Goal: Navigation & Orientation: Understand site structure

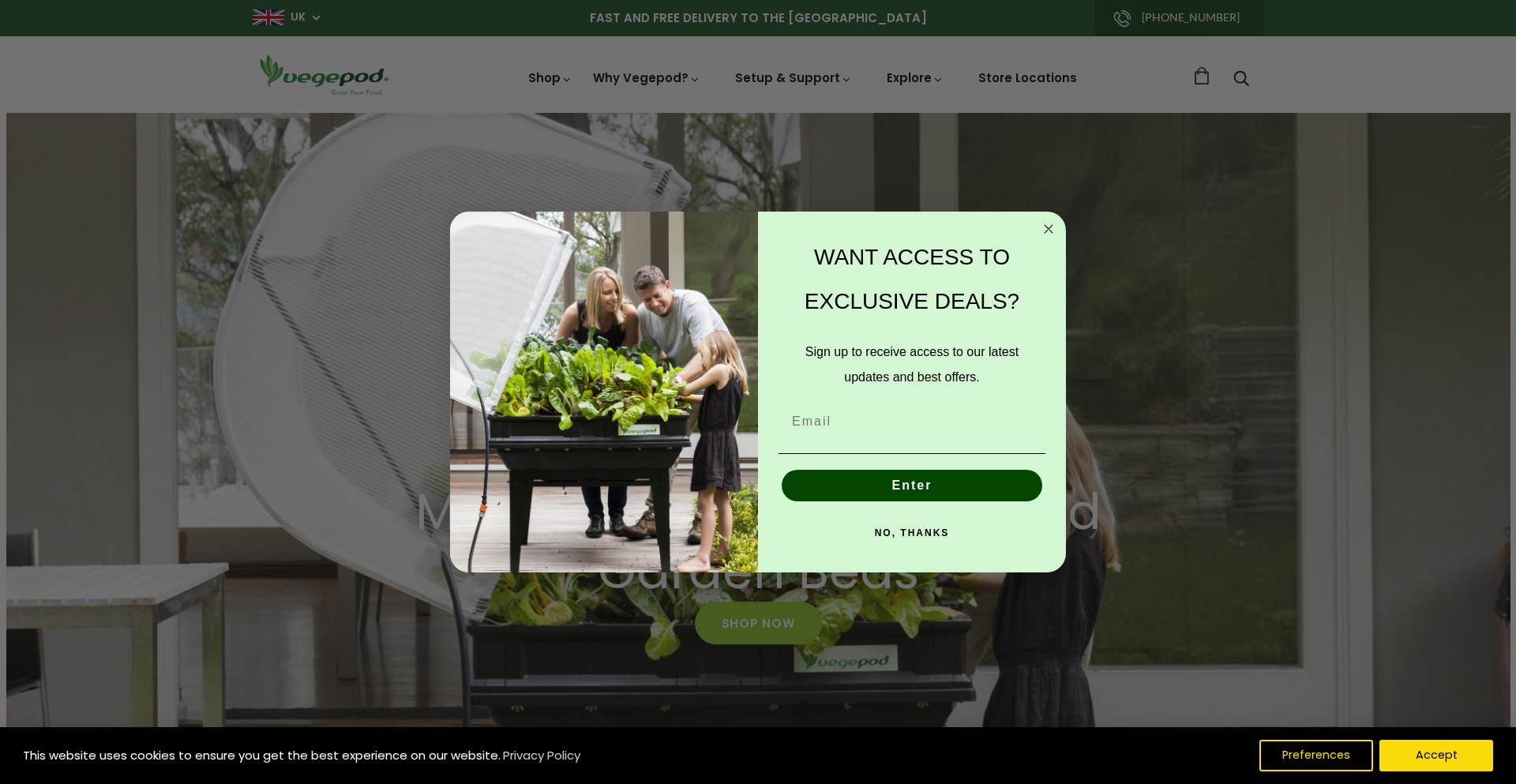
scroll to position [0, 1171]
